Goal: Entertainment & Leisure: Consume media (video, audio)

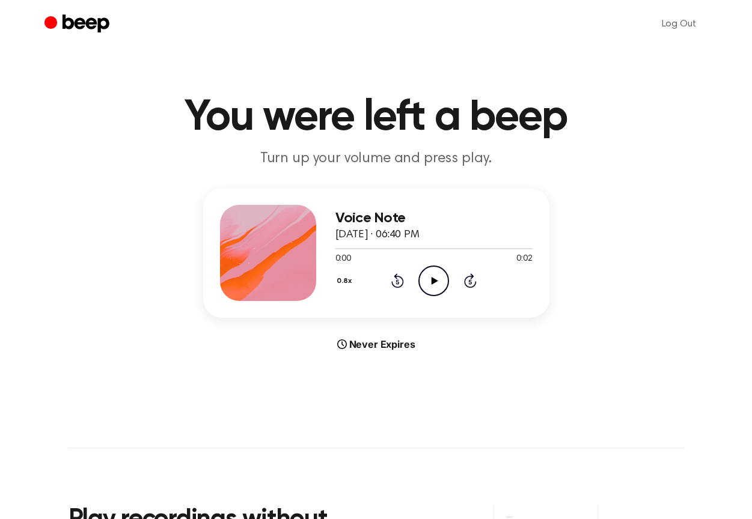
click at [427, 285] on icon "Play Audio" at bounding box center [433, 281] width 31 height 31
click at [427, 285] on icon "Pause Audio" at bounding box center [433, 281] width 31 height 31
click at [428, 277] on icon "Play Audio" at bounding box center [433, 281] width 31 height 31
click at [342, 277] on button "0.8x" at bounding box center [345, 281] width 21 height 20
click at [355, 356] on span "1.0x" at bounding box center [355, 354] width 15 height 13
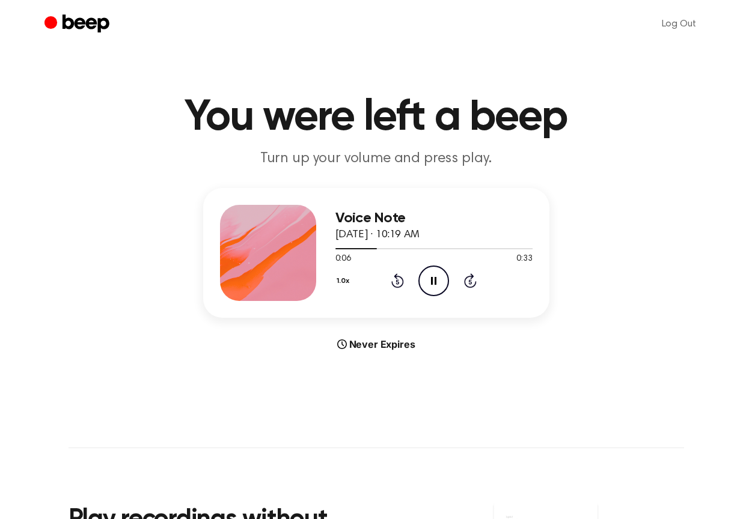
click at [427, 288] on icon "Pause Audio" at bounding box center [433, 281] width 31 height 31
click at [433, 269] on icon "Play Audio" at bounding box center [433, 281] width 31 height 31
click at [437, 271] on icon "Pause Audio" at bounding box center [433, 281] width 31 height 31
click at [398, 281] on icon "Rewind 5 seconds" at bounding box center [397, 281] width 13 height 16
click at [421, 281] on icon "Play Audio" at bounding box center [433, 281] width 31 height 31
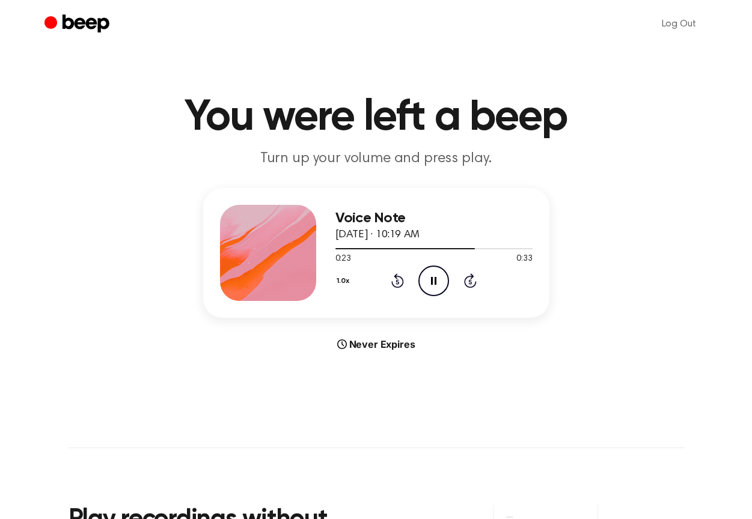
click at [400, 283] on icon "Rewind 5 seconds" at bounding box center [397, 281] width 13 height 16
click at [434, 282] on icon "Pause Audio" at bounding box center [433, 281] width 31 height 31
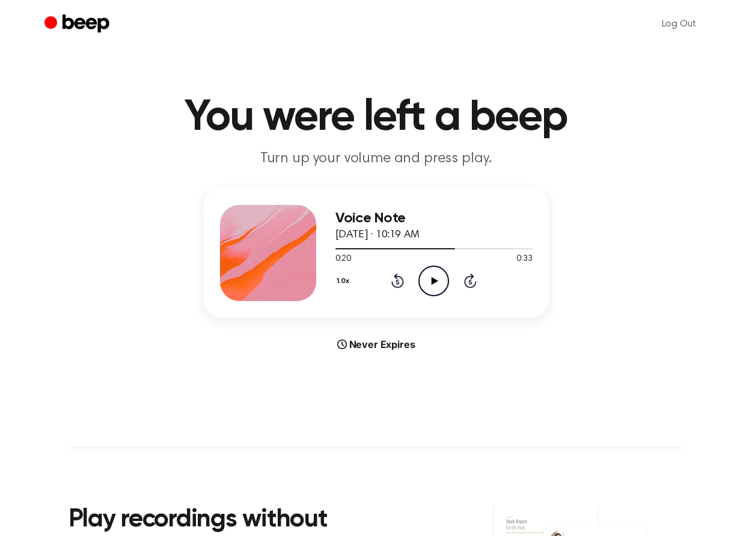
click at [422, 280] on icon "Play Audio" at bounding box center [433, 281] width 31 height 31
click at [10, 274] on main "You were left a beep Turn up your volume and press play. Voice Note August 17, …" at bounding box center [376, 359] width 752 height 718
click at [399, 289] on div "1.0x Rewind 5 seconds Pause Audio Skip 5 seconds" at bounding box center [433, 281] width 197 height 31
click at [394, 275] on icon "Rewind 5 seconds" at bounding box center [397, 281] width 13 height 16
click at [434, 278] on icon "Pause Audio" at bounding box center [433, 281] width 31 height 31
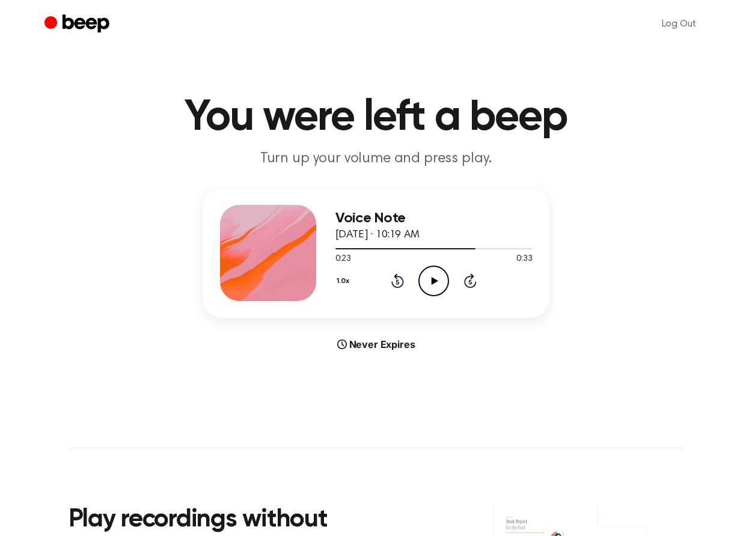
click at [444, 290] on icon "Play Audio" at bounding box center [433, 281] width 31 height 31
click at [439, 286] on icon "Pause Audio" at bounding box center [433, 281] width 31 height 31
click at [418, 276] on icon "Play Audio" at bounding box center [433, 281] width 31 height 31
click at [419, 276] on icon "Pause Audio" at bounding box center [433, 281] width 31 height 31
click at [426, 278] on icon "Play Audio" at bounding box center [433, 281] width 31 height 31
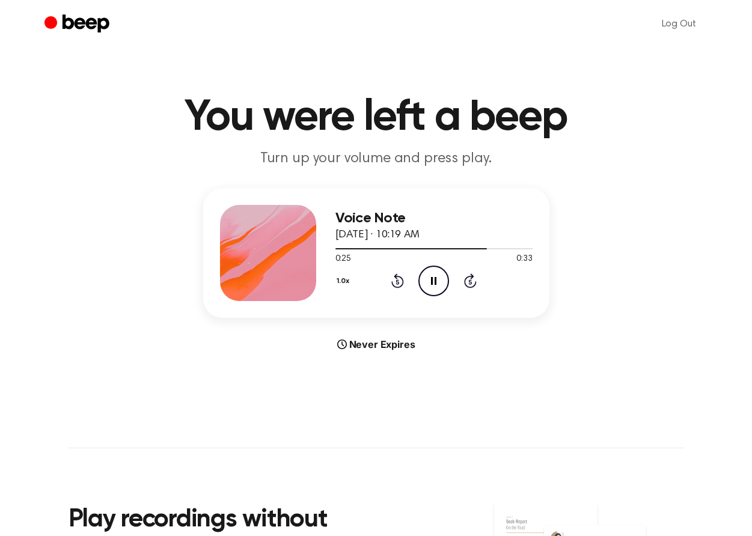
click at [399, 284] on icon at bounding box center [397, 282] width 3 height 5
click at [427, 290] on icon "Pause Audio" at bounding box center [433, 281] width 31 height 31
click at [440, 284] on icon "Play Audio" at bounding box center [433, 281] width 31 height 31
click at [395, 284] on icon "Rewind 5 seconds" at bounding box center [397, 281] width 13 height 16
click at [430, 283] on icon "Pause Audio" at bounding box center [433, 281] width 31 height 31
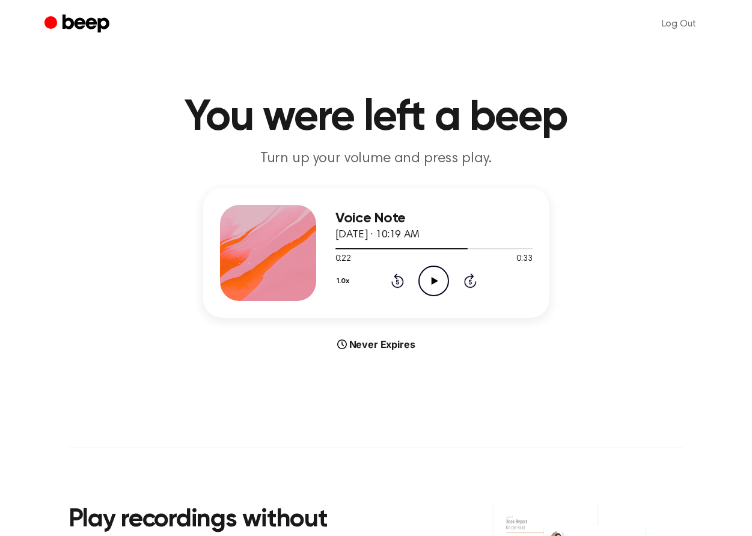
click at [430, 283] on icon "Play Audio" at bounding box center [433, 281] width 31 height 31
click at [446, 280] on icon "Pause Audio" at bounding box center [433, 281] width 31 height 31
click at [439, 281] on icon "Play Audio" at bounding box center [433, 281] width 31 height 31
click at [403, 280] on icon at bounding box center [397, 281] width 13 height 14
click at [437, 281] on icon "Pause Audio" at bounding box center [433, 281] width 31 height 31
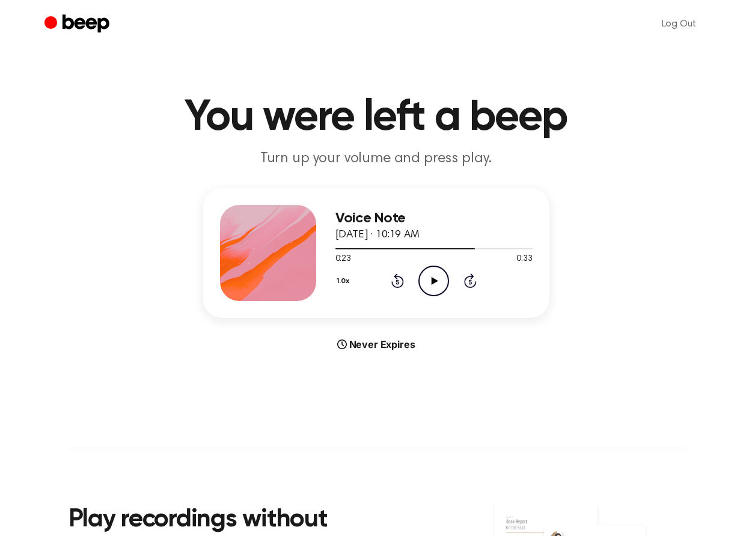
click at [437, 281] on icon at bounding box center [435, 281] width 7 height 8
click at [438, 281] on icon "Pause Audio" at bounding box center [433, 281] width 31 height 31
click at [438, 281] on icon "Play Audio" at bounding box center [433, 281] width 31 height 31
click at [438, 281] on icon "Pause Audio" at bounding box center [433, 281] width 31 height 31
click at [435, 287] on icon "Play Audio" at bounding box center [433, 281] width 31 height 31
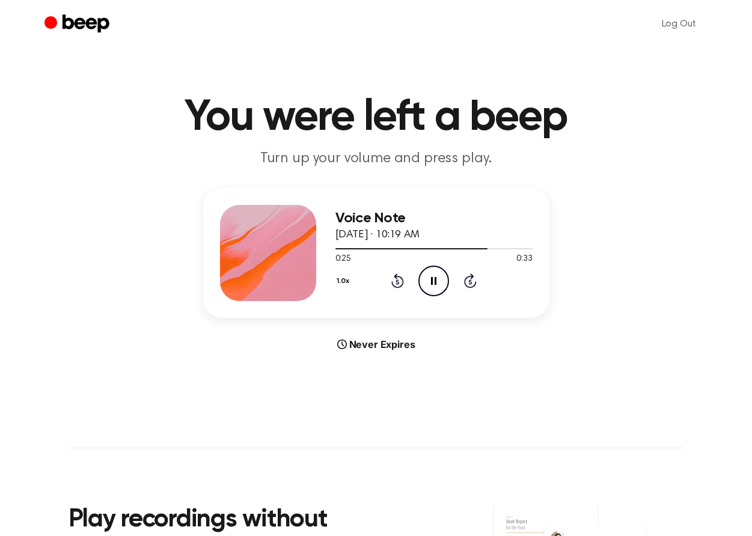
click at [436, 287] on icon "Pause Audio" at bounding box center [433, 281] width 31 height 31
click at [425, 279] on icon "Play Audio" at bounding box center [433, 281] width 31 height 31
click at [444, 283] on icon "Pause Audio" at bounding box center [433, 281] width 31 height 31
click at [441, 287] on icon "Play Audio" at bounding box center [433, 281] width 31 height 31
click at [441, 287] on icon "Pause Audio" at bounding box center [433, 281] width 31 height 31
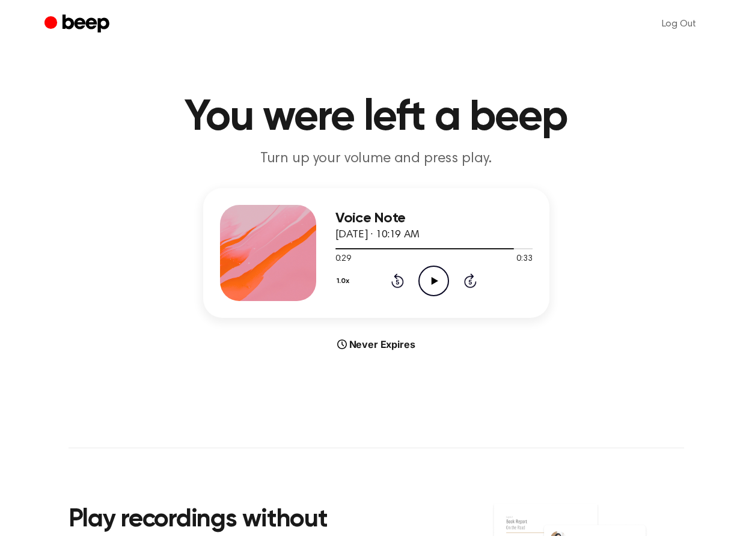
click at [441, 287] on icon "Play Audio" at bounding box center [433, 281] width 31 height 31
click at [441, 287] on icon "Pause Audio" at bounding box center [433, 281] width 31 height 31
click at [433, 287] on icon "Play Audio" at bounding box center [433, 281] width 31 height 31
click at [433, 287] on icon "Pause Audio" at bounding box center [433, 281] width 31 height 31
click at [426, 285] on icon "Play Audio" at bounding box center [433, 281] width 31 height 31
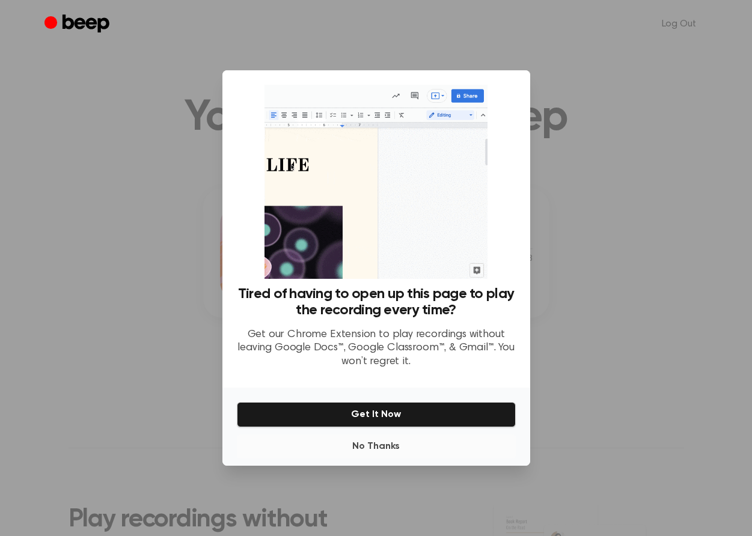
click at [355, 449] on button "No Thanks" at bounding box center [376, 447] width 279 height 24
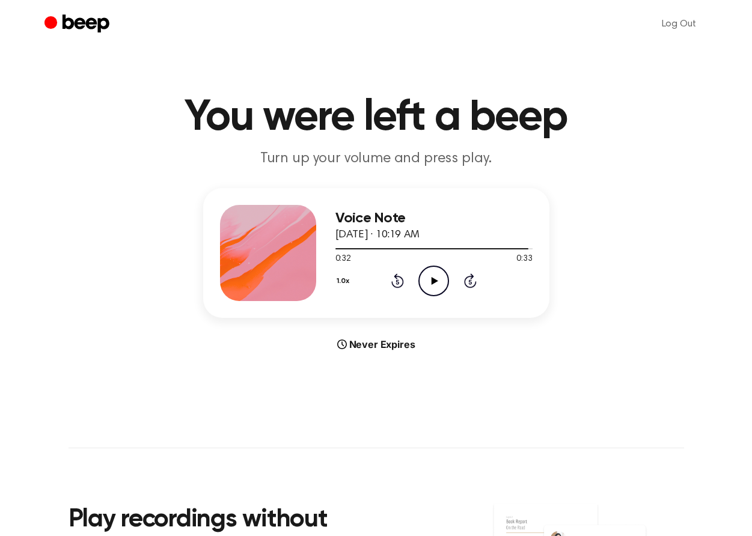
click at [427, 274] on icon "Play Audio" at bounding box center [433, 281] width 31 height 31
click at [427, 274] on icon "Pause Audio" at bounding box center [433, 281] width 31 height 31
